Goal: Check status: Check status

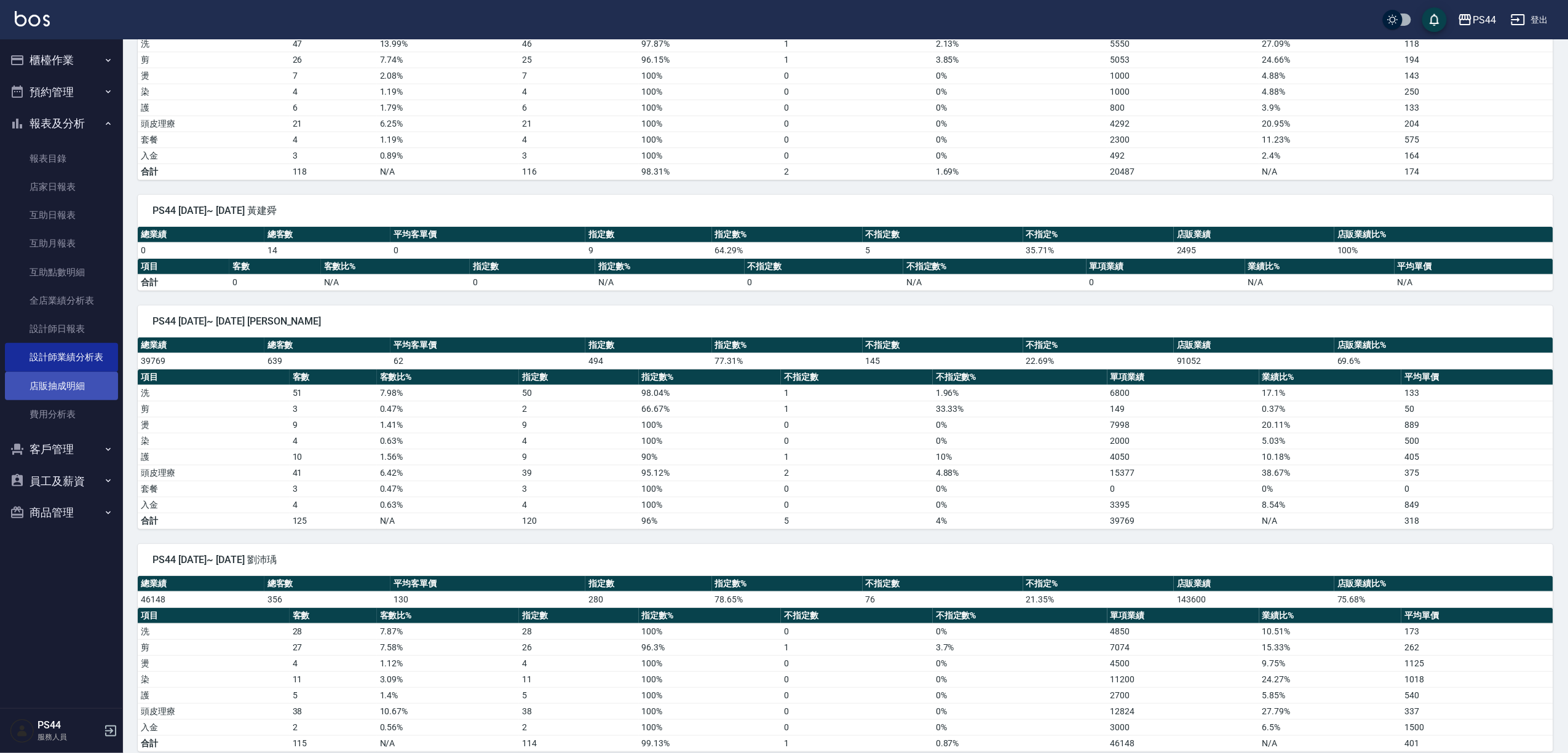
scroll to position [2459, 0]
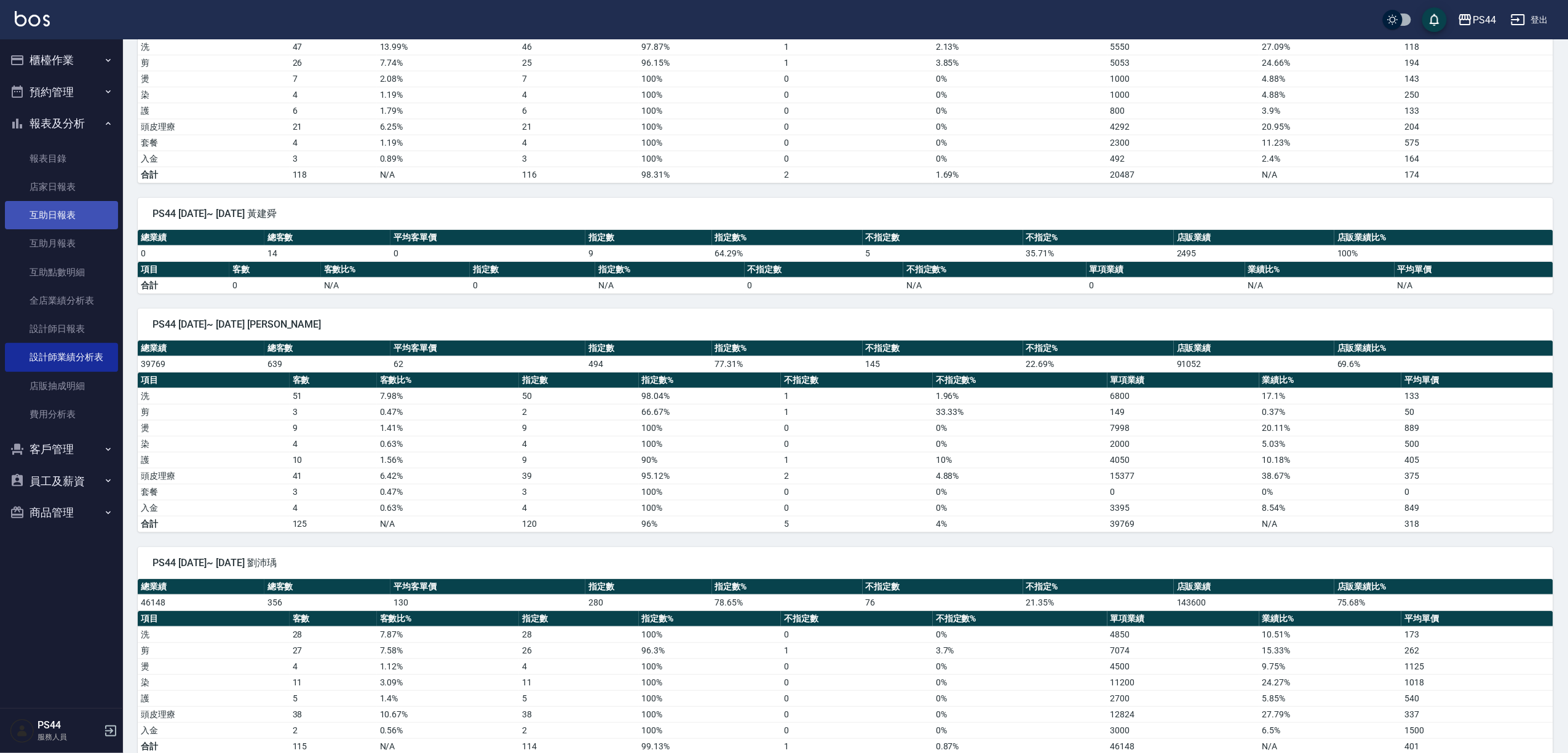
click at [42, 219] on link "互助日報表" at bounding box center [61, 215] width 113 height 28
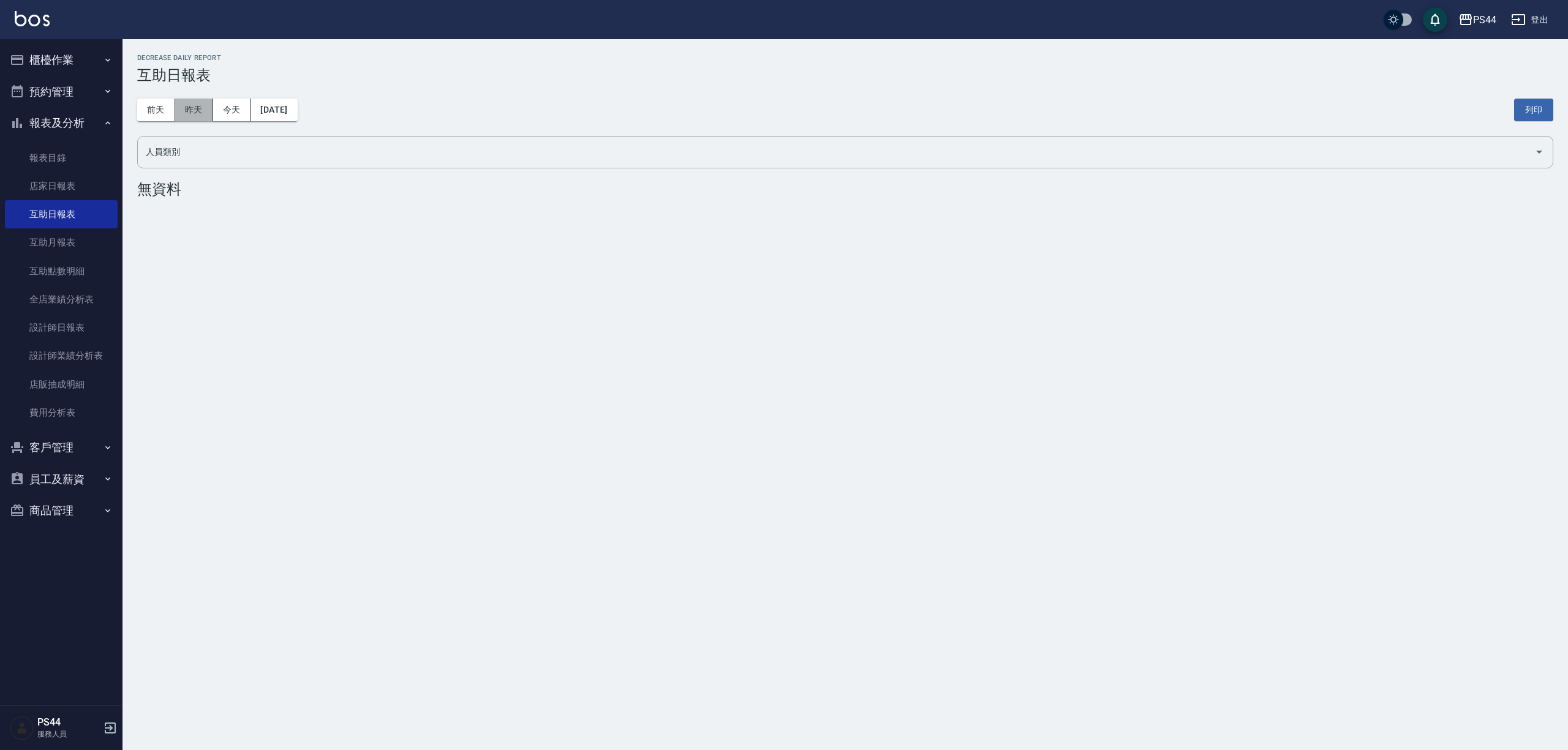
click at [194, 116] on button "昨天" at bounding box center [194, 110] width 38 height 22
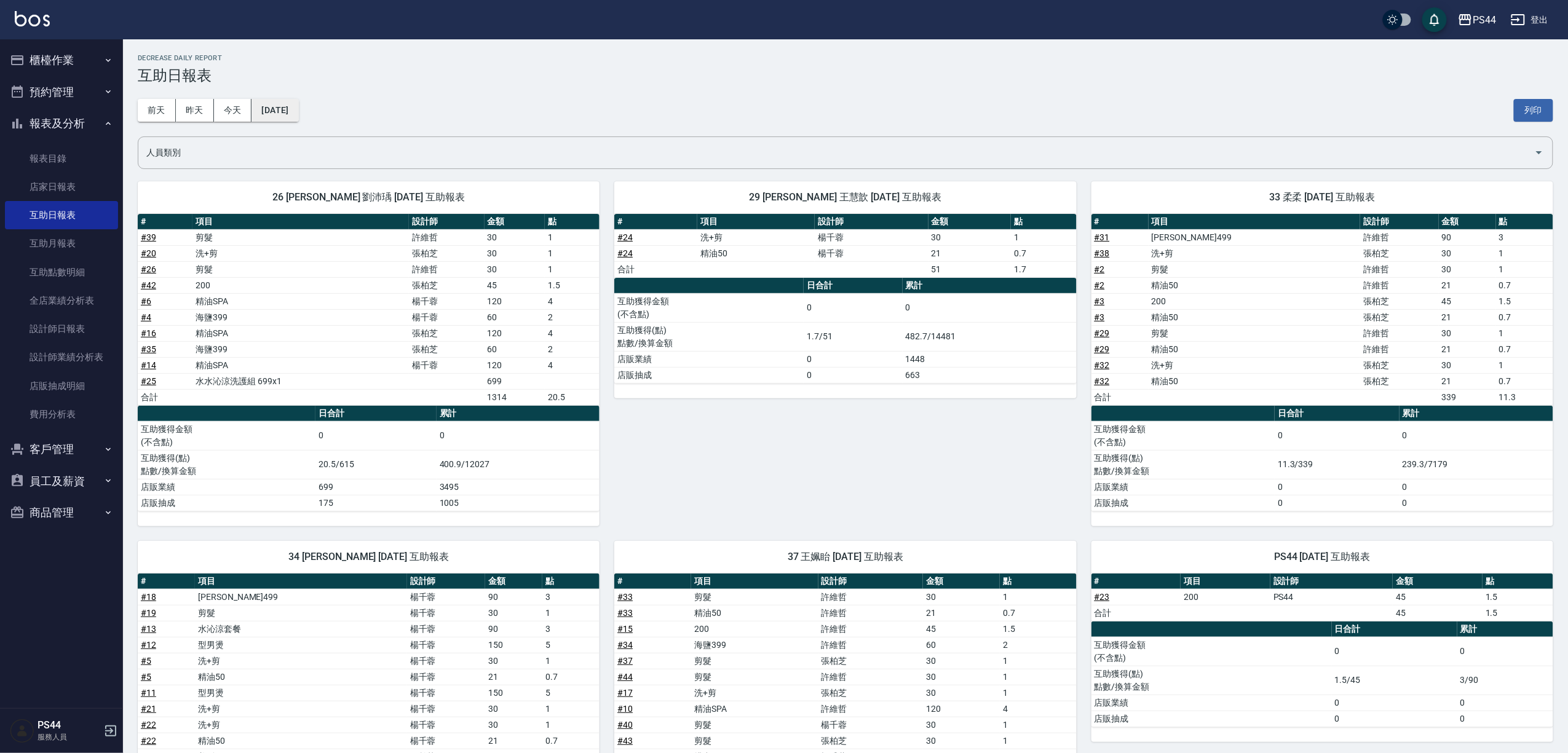
click at [298, 114] on button "[DATE]" at bounding box center [275, 110] width 47 height 23
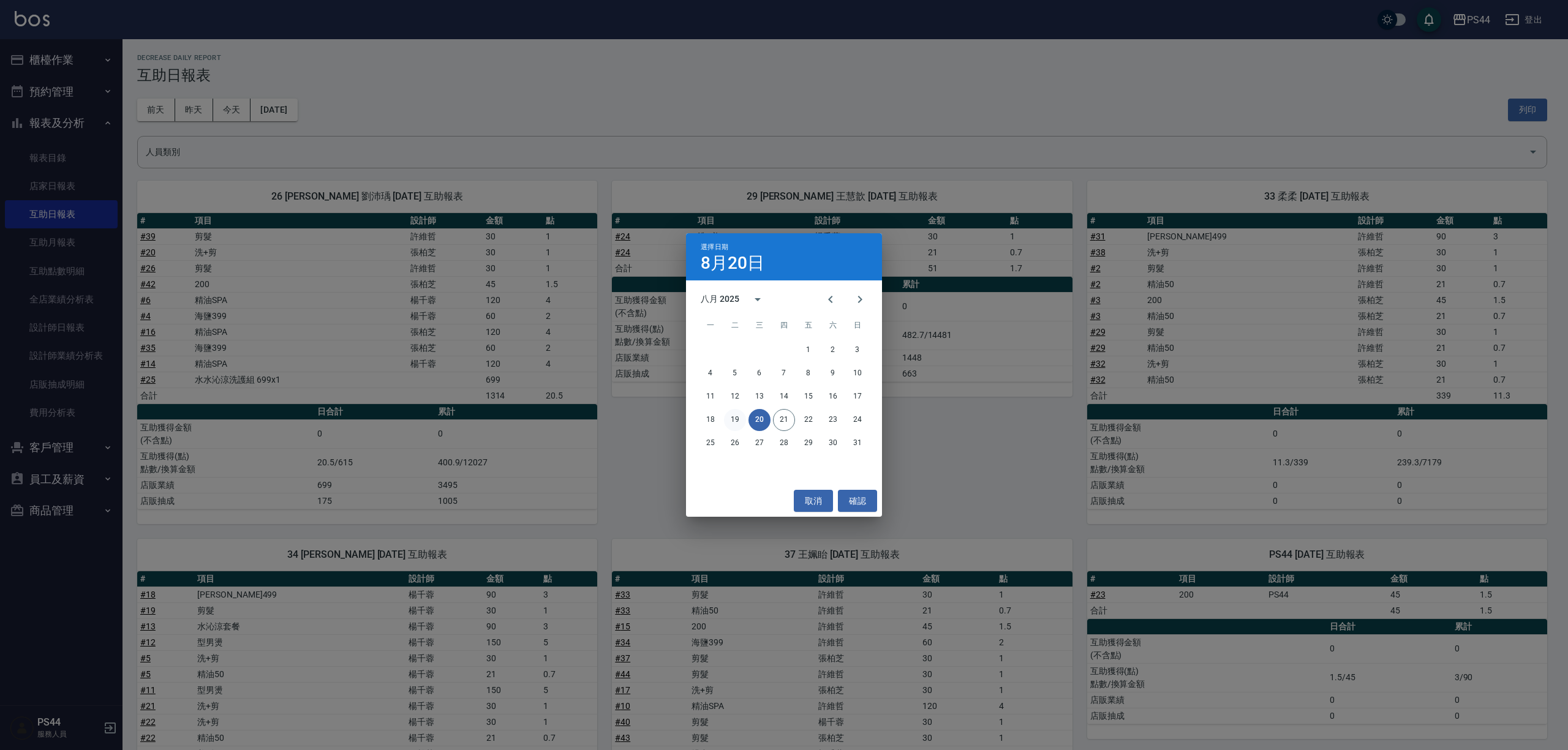
click at [734, 423] on button "19" at bounding box center [734, 420] width 22 height 22
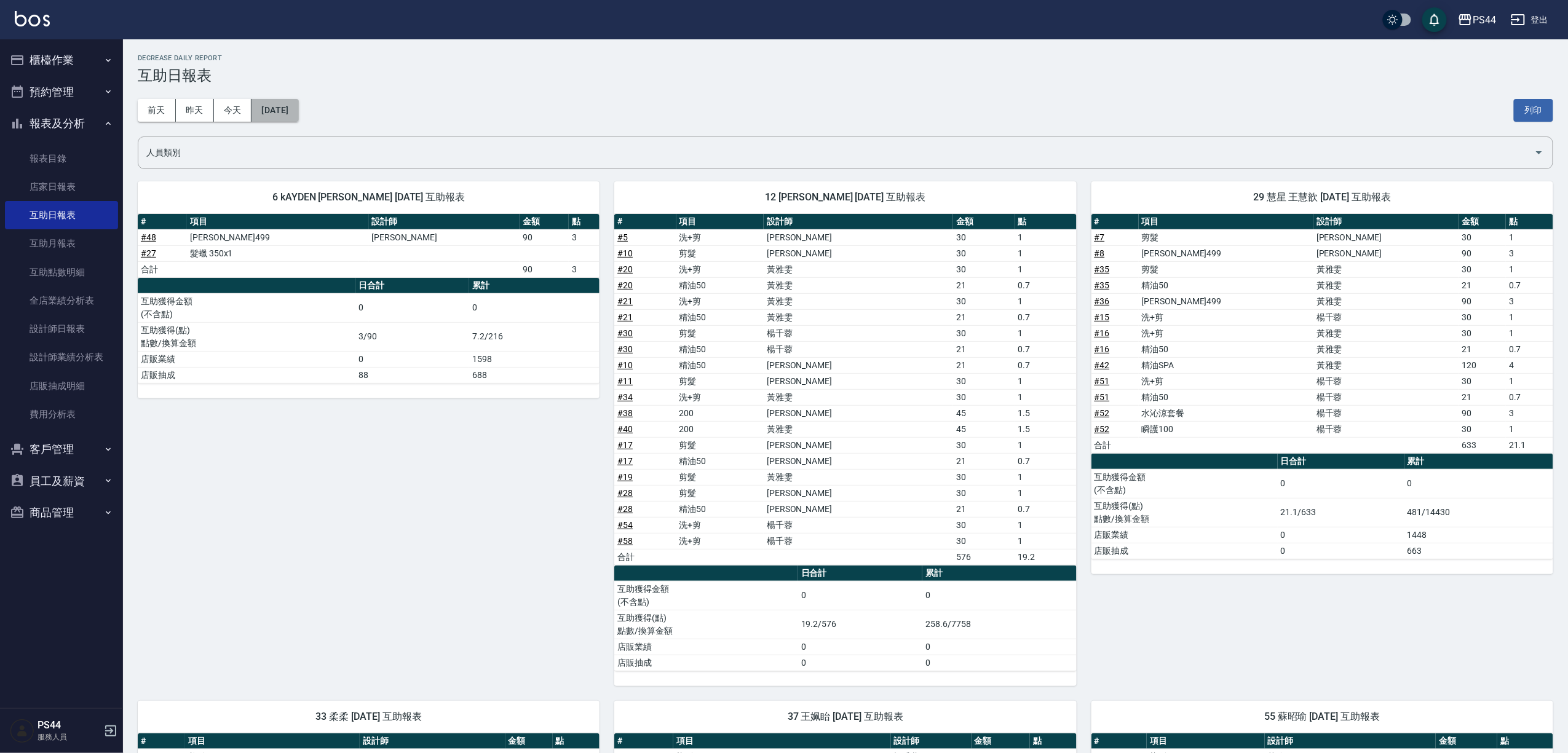
click at [268, 109] on button "[DATE]" at bounding box center [275, 110] width 47 height 23
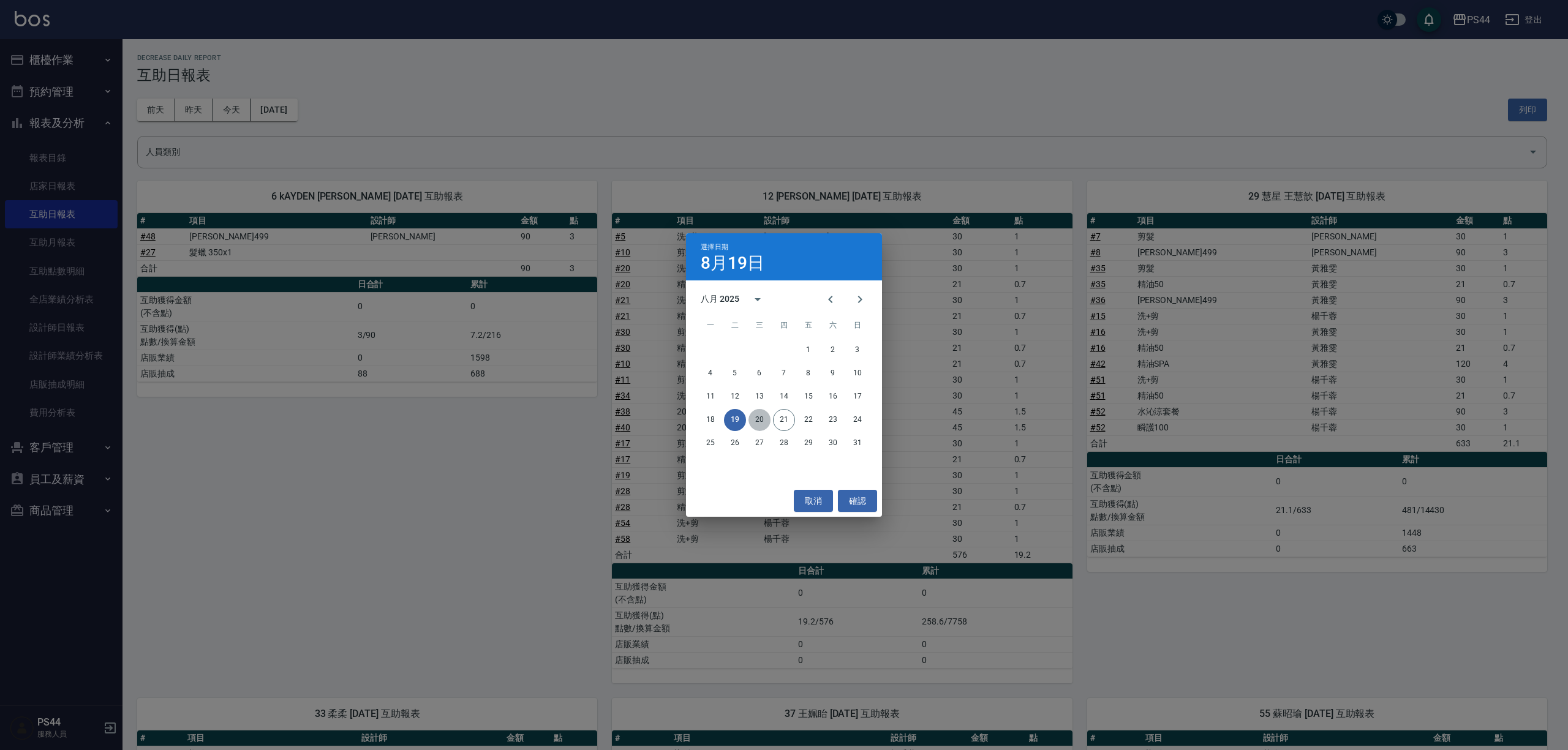
click at [753, 423] on button "20" at bounding box center [759, 420] width 22 height 22
